Goal: Task Accomplishment & Management: Complete application form

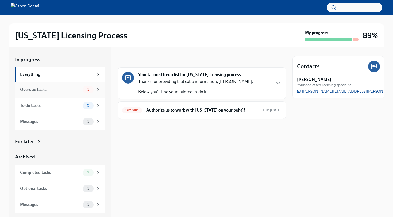
click at [63, 92] on div "Overdue tasks" at bounding box center [50, 90] width 61 height 6
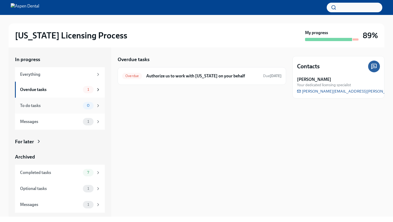
click at [57, 110] on div "To do tasks 0" at bounding box center [60, 106] width 90 height 16
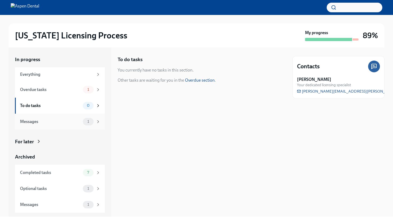
click at [49, 122] on div "Messages" at bounding box center [50, 122] width 61 height 6
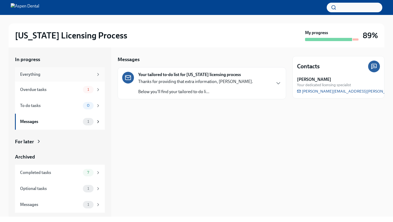
click at [73, 78] on div "Everything" at bounding box center [60, 74] width 90 height 14
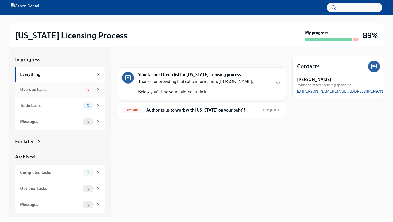
click at [71, 90] on div "Overdue tasks" at bounding box center [50, 90] width 61 height 6
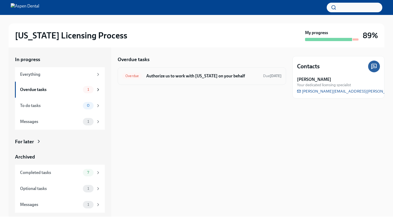
click at [225, 73] on h6 "Authorize us to work with [US_STATE] on your behalf" at bounding box center [202, 76] width 113 height 6
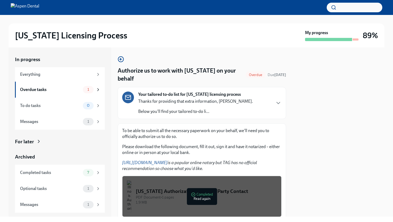
scroll to position [29, 0]
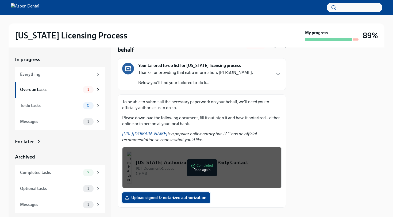
click at [179, 195] on span "Upload signed & notarized authorization" at bounding box center [166, 197] width 80 height 5
click at [0, 0] on input "Upload signed & notarized authorization" at bounding box center [0, 0] width 0 height 0
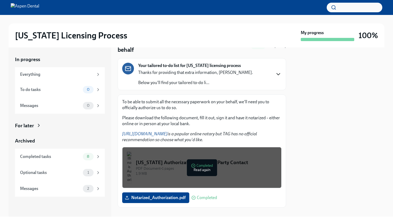
click at [276, 71] on icon "button" at bounding box center [278, 74] width 6 height 6
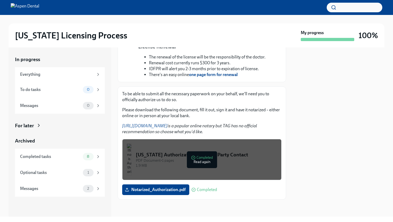
scroll to position [221, 0]
click at [47, 74] on div "Everything" at bounding box center [57, 75] width 74 height 6
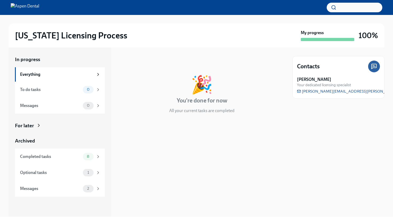
click at [41, 124] on div "For later" at bounding box center [60, 125] width 90 height 7
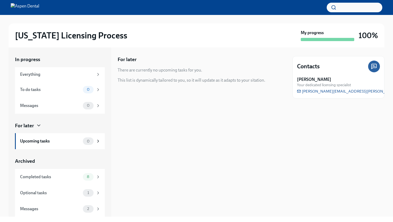
click at [39, 125] on icon at bounding box center [38, 125] width 5 height 5
click at [36, 125] on icon at bounding box center [38, 125] width 5 height 5
